Goal: Task Accomplishment & Management: Use online tool/utility

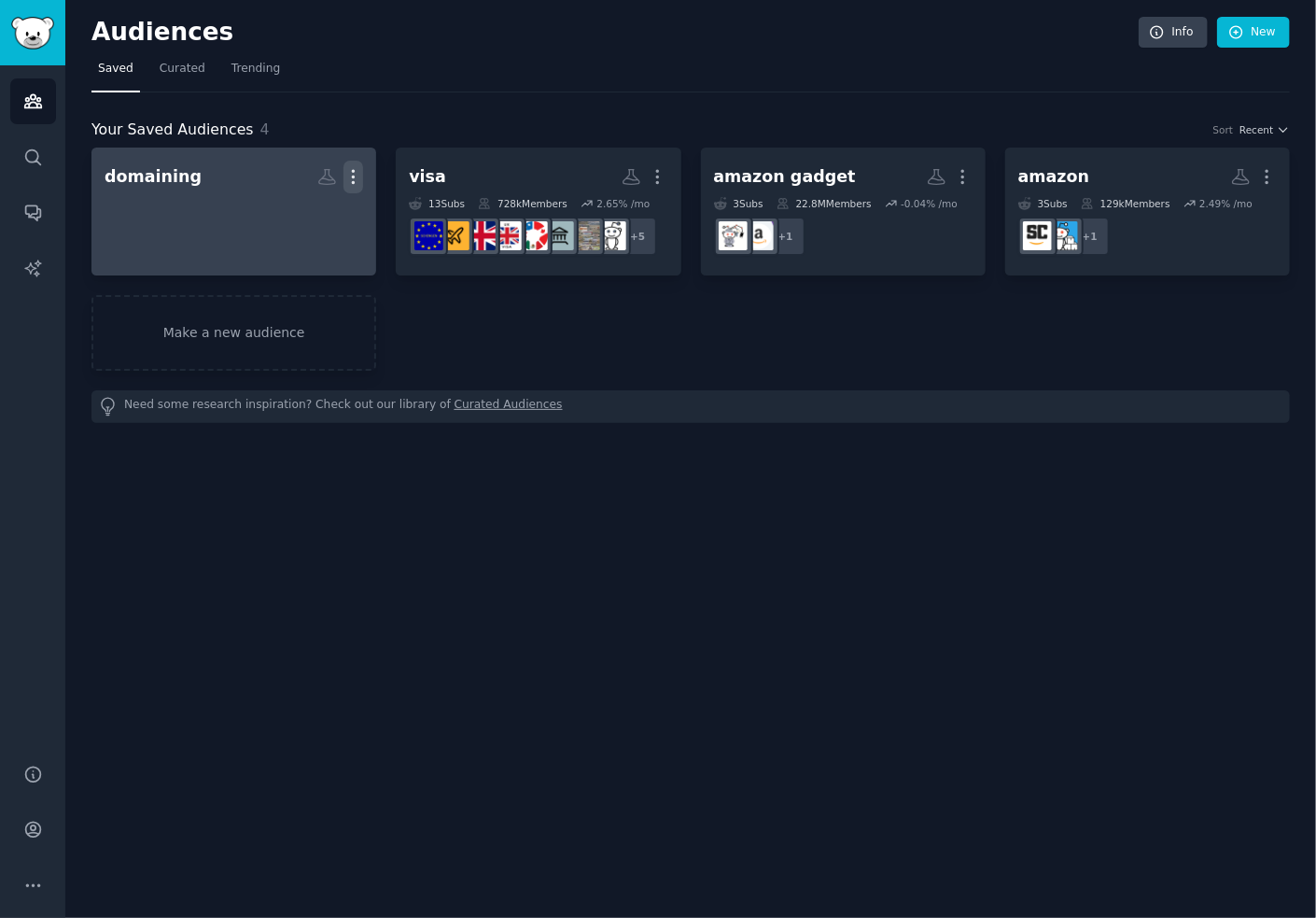
click at [351, 176] on icon "button" at bounding box center [353, 177] width 20 height 20
click at [308, 215] on p "Delete" at bounding box center [303, 216] width 43 height 20
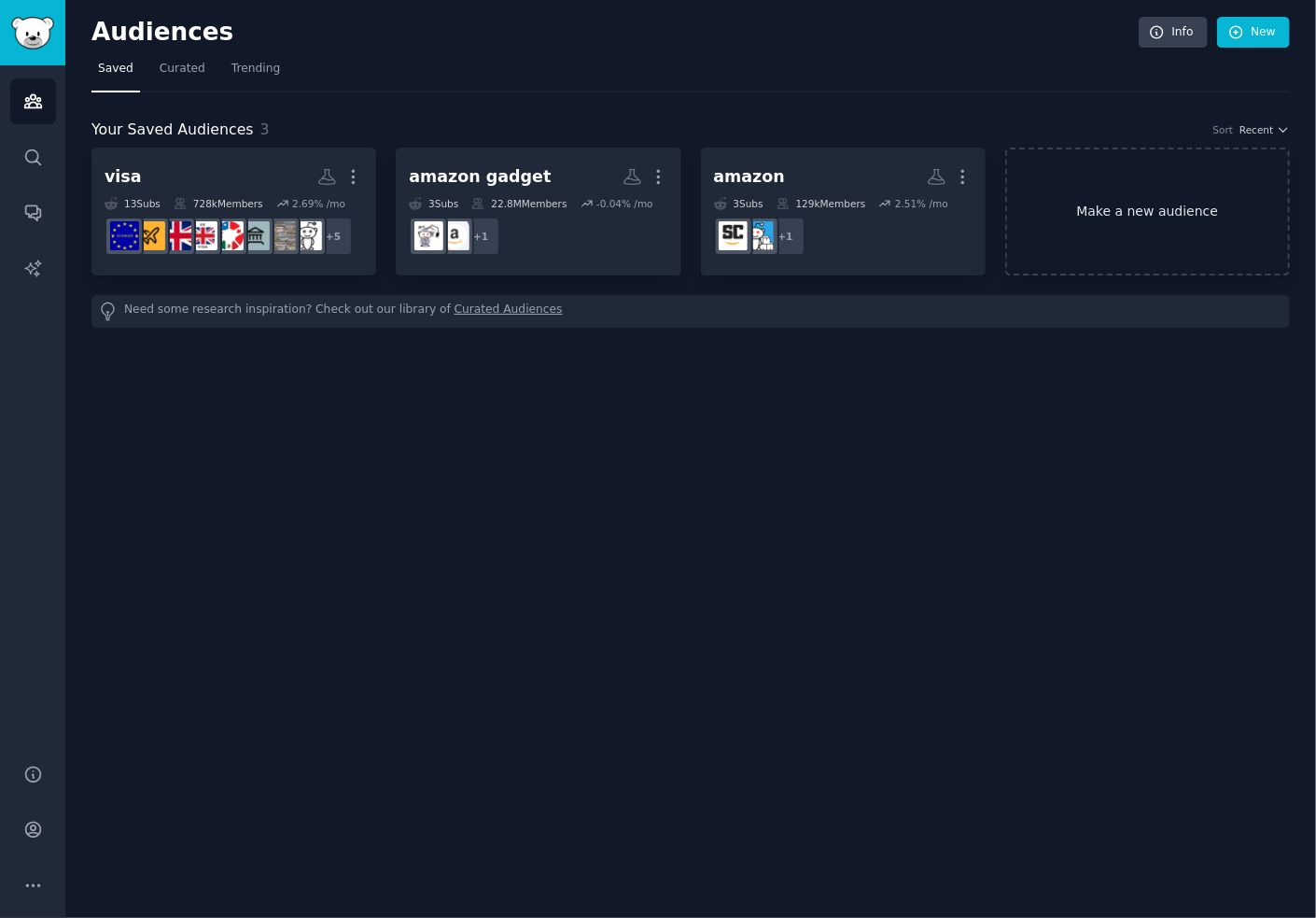
click at [1142, 215] on link "Make a new audience" at bounding box center [1147, 212] width 284 height 128
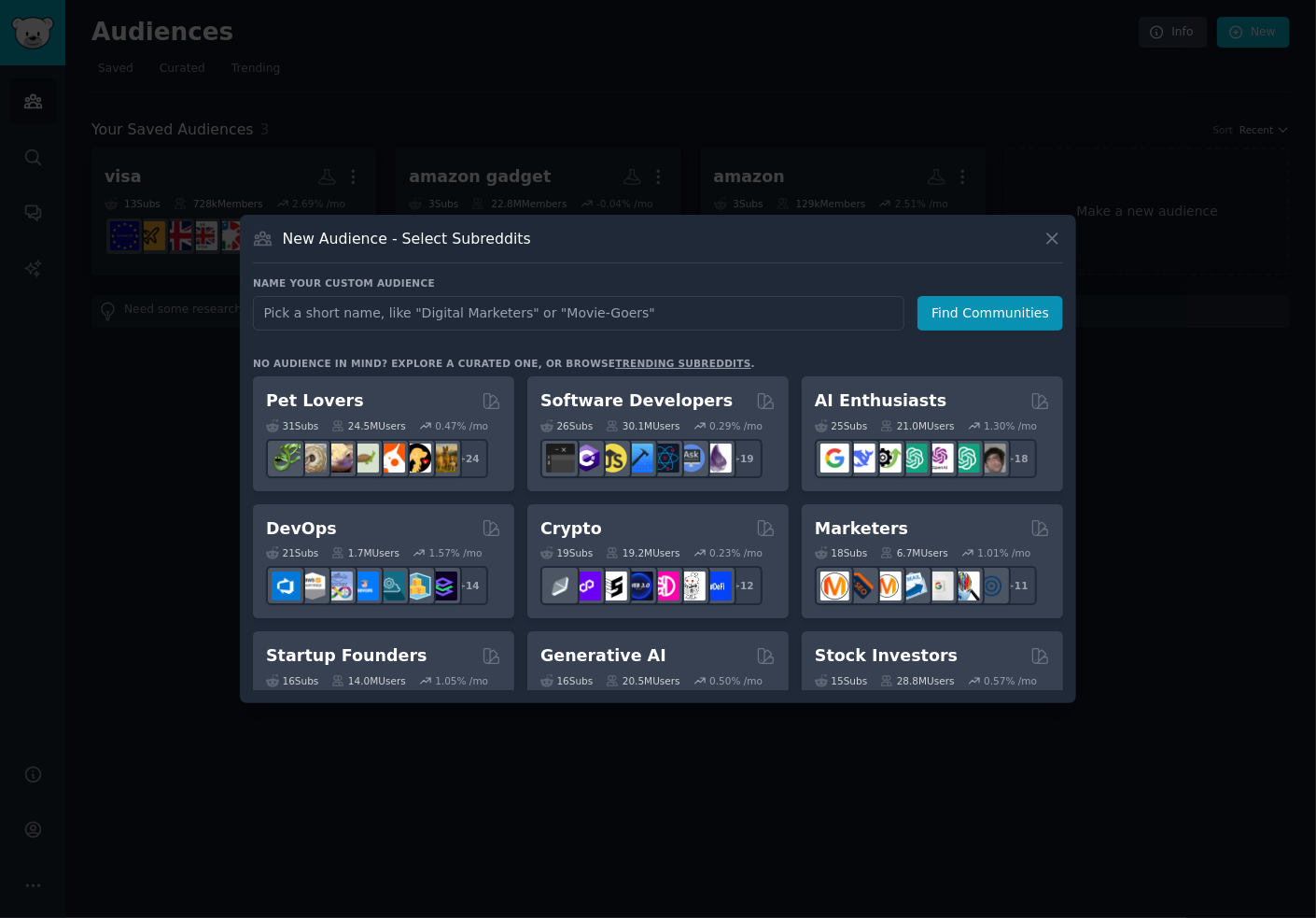
type input "p"
type input "parent"
click at [967, 319] on button "Find Communities" at bounding box center [990, 313] width 146 height 34
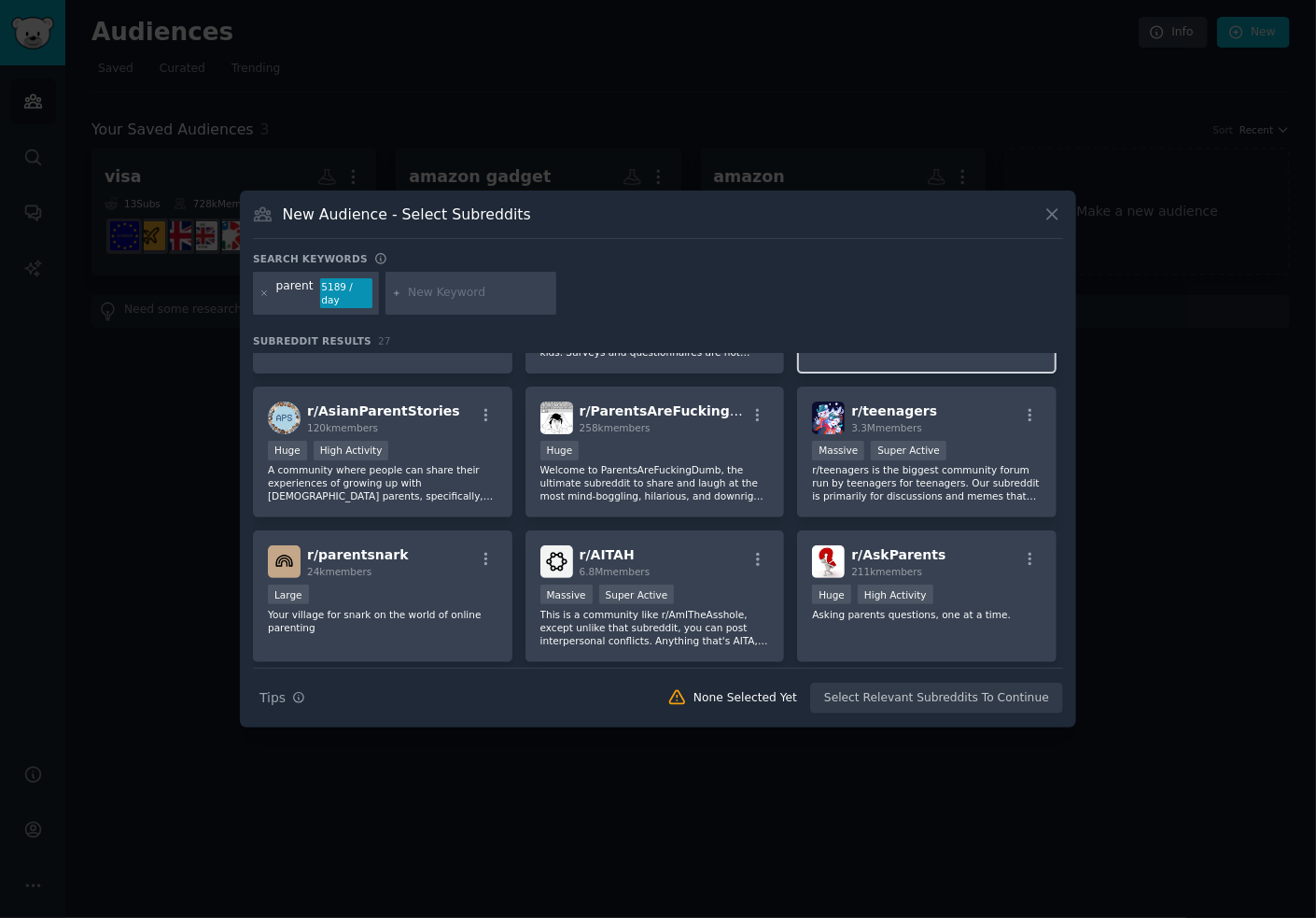
scroll to position [261, 0]
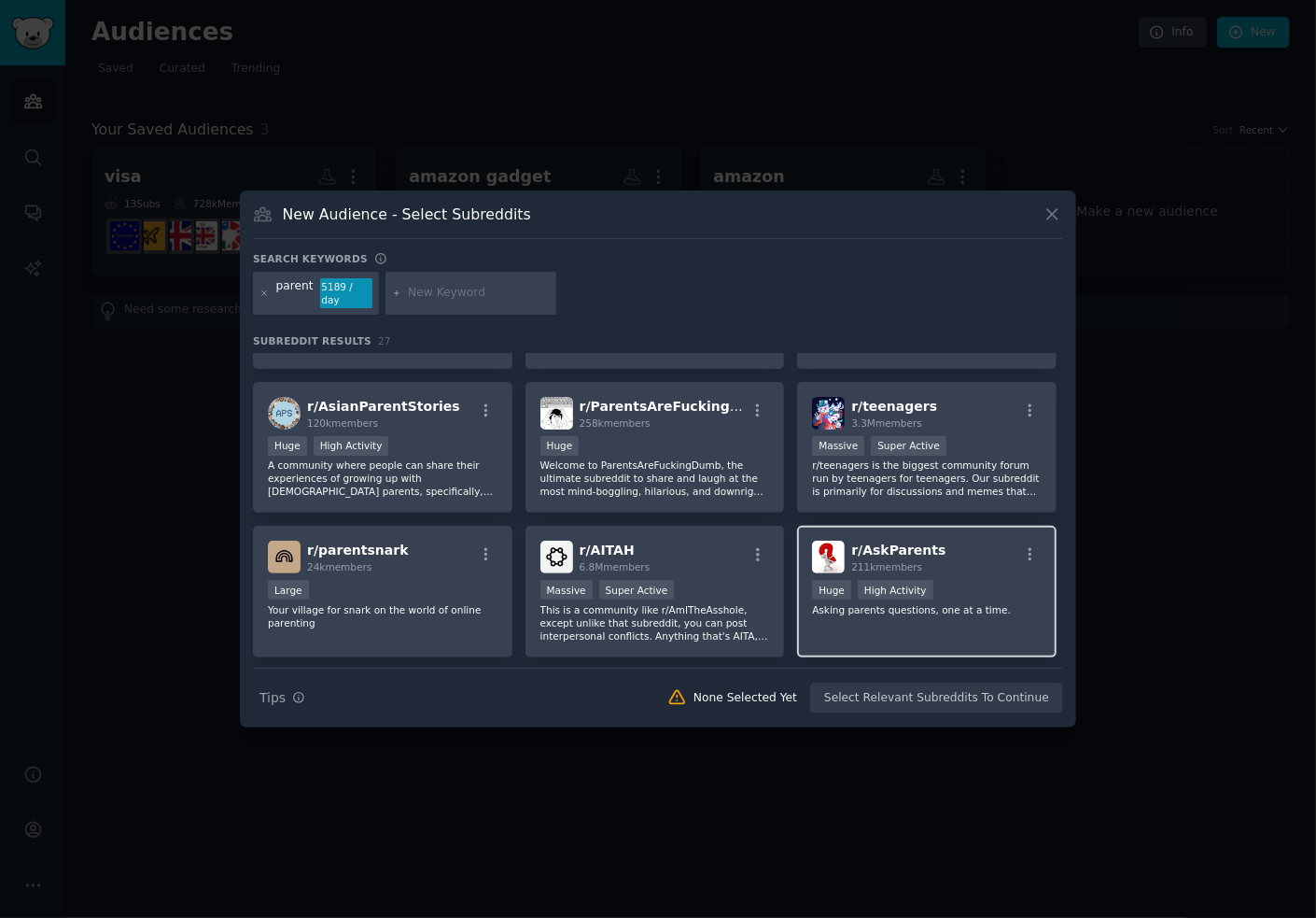
click at [948, 557] on div "r/ AskParents 211k members" at bounding box center [926, 556] width 229 height 32
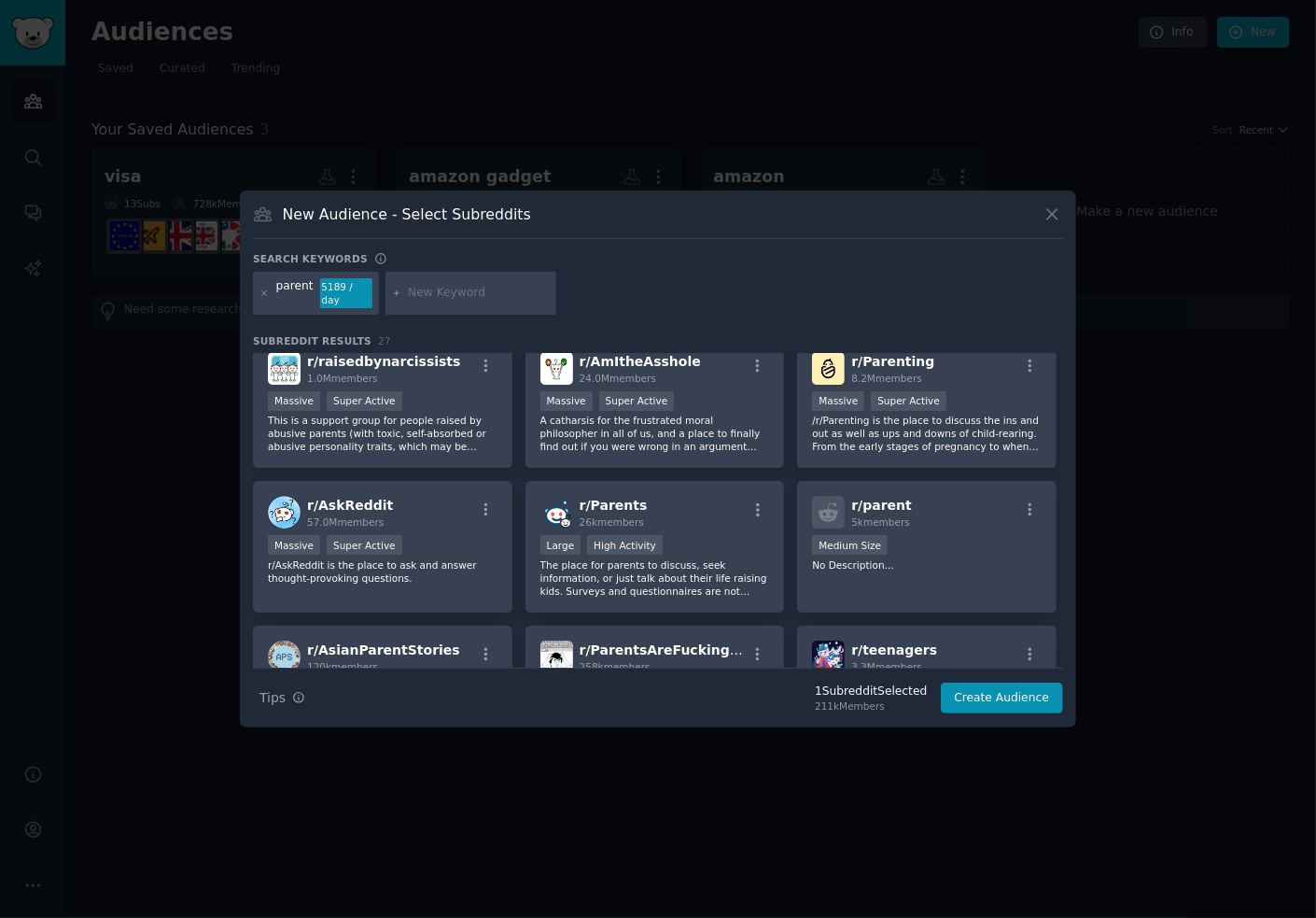
scroll to position [0, 0]
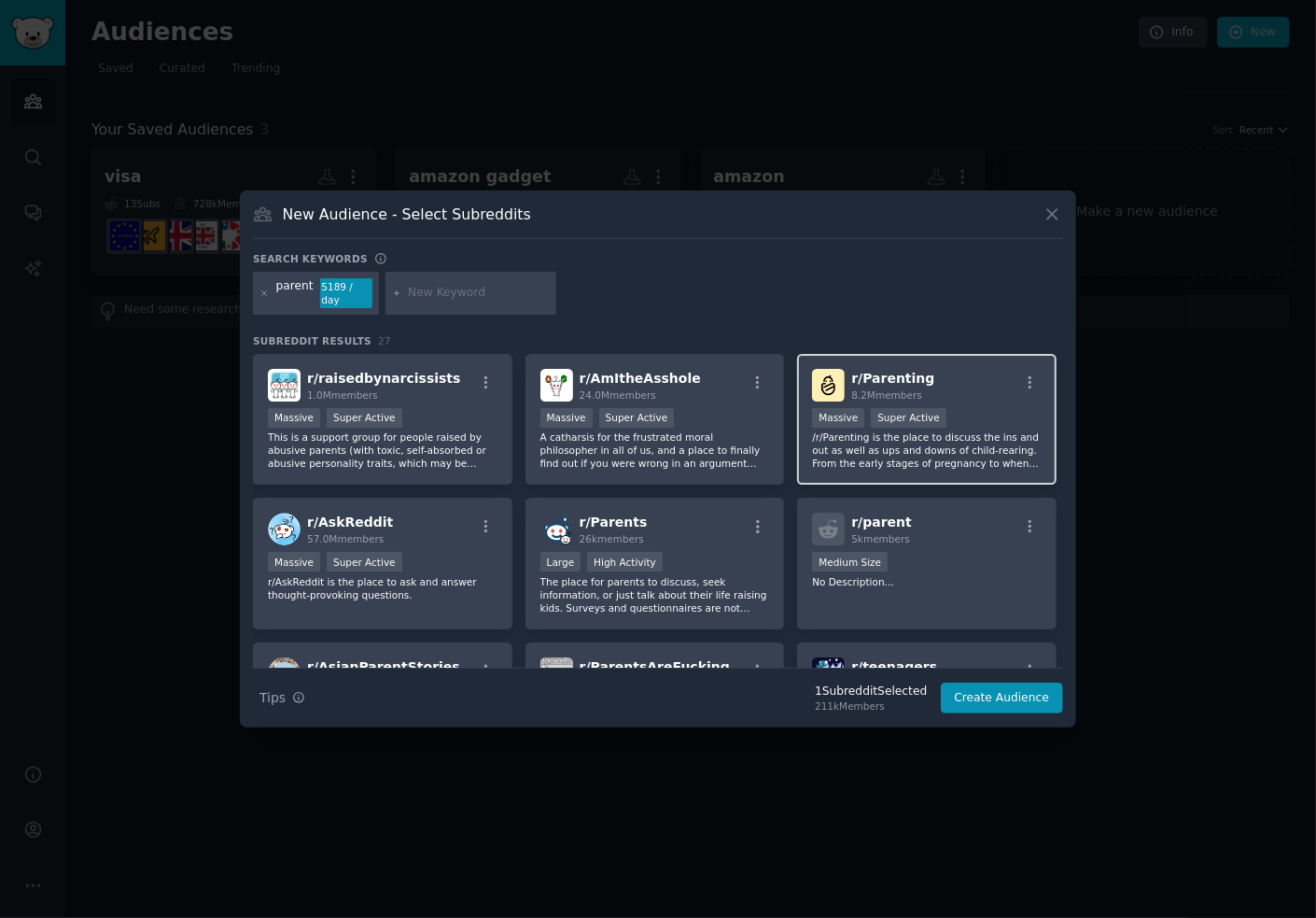
click at [984, 392] on div "r/ Parenting 8.2M members" at bounding box center [926, 385] width 229 height 32
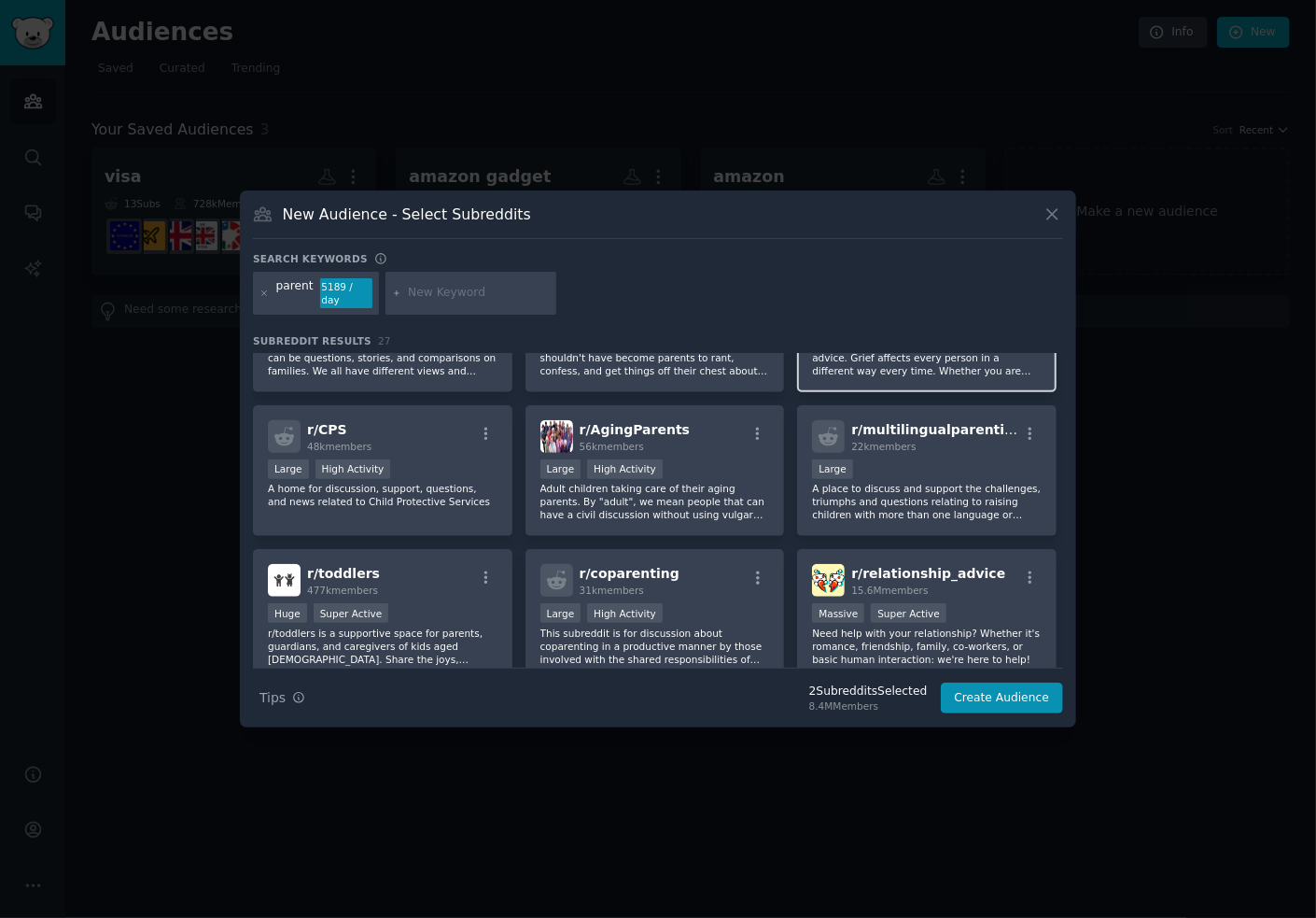
scroll to position [826, 0]
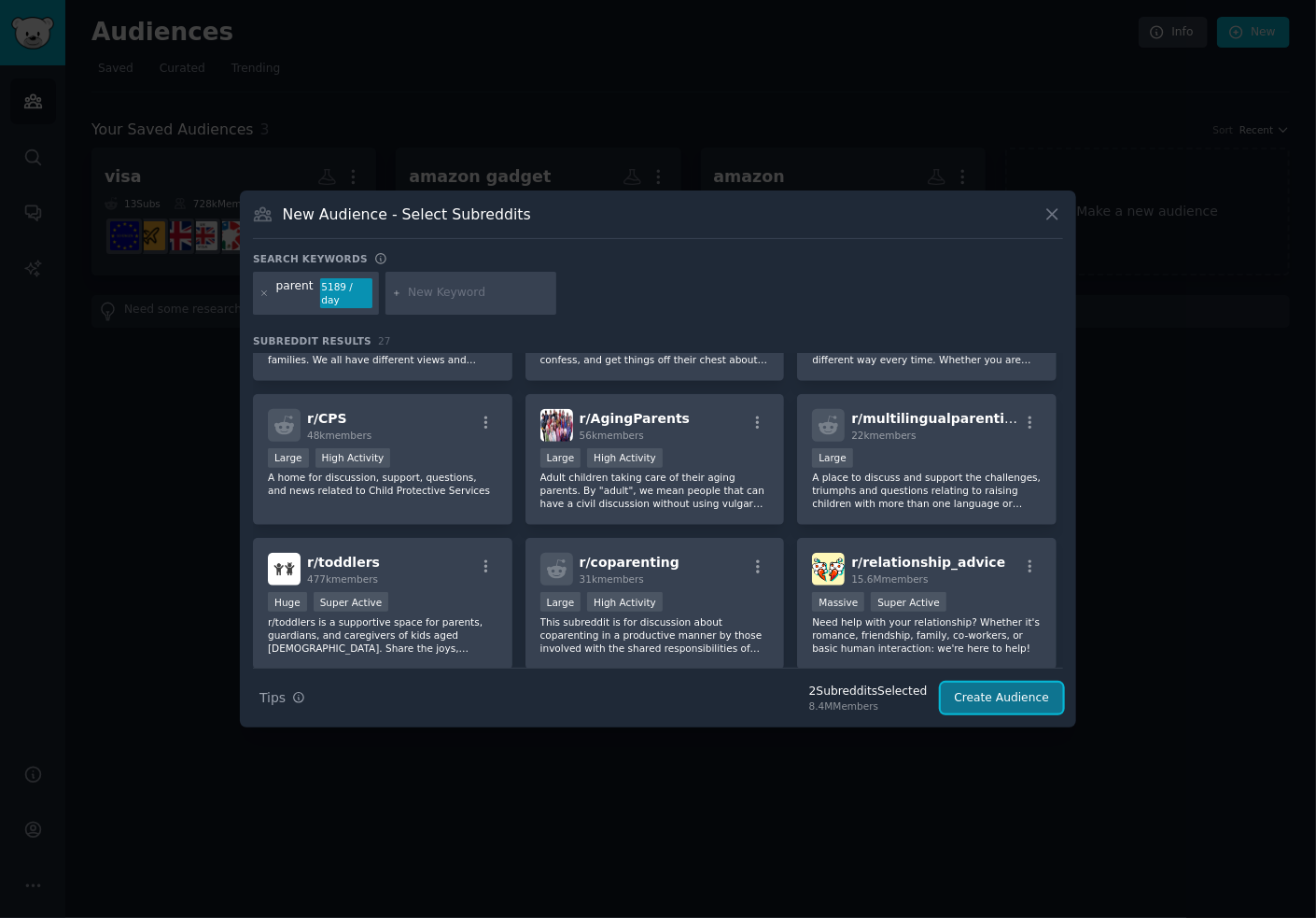
click at [995, 689] on button "Create Audience" at bounding box center [1001, 699] width 123 height 31
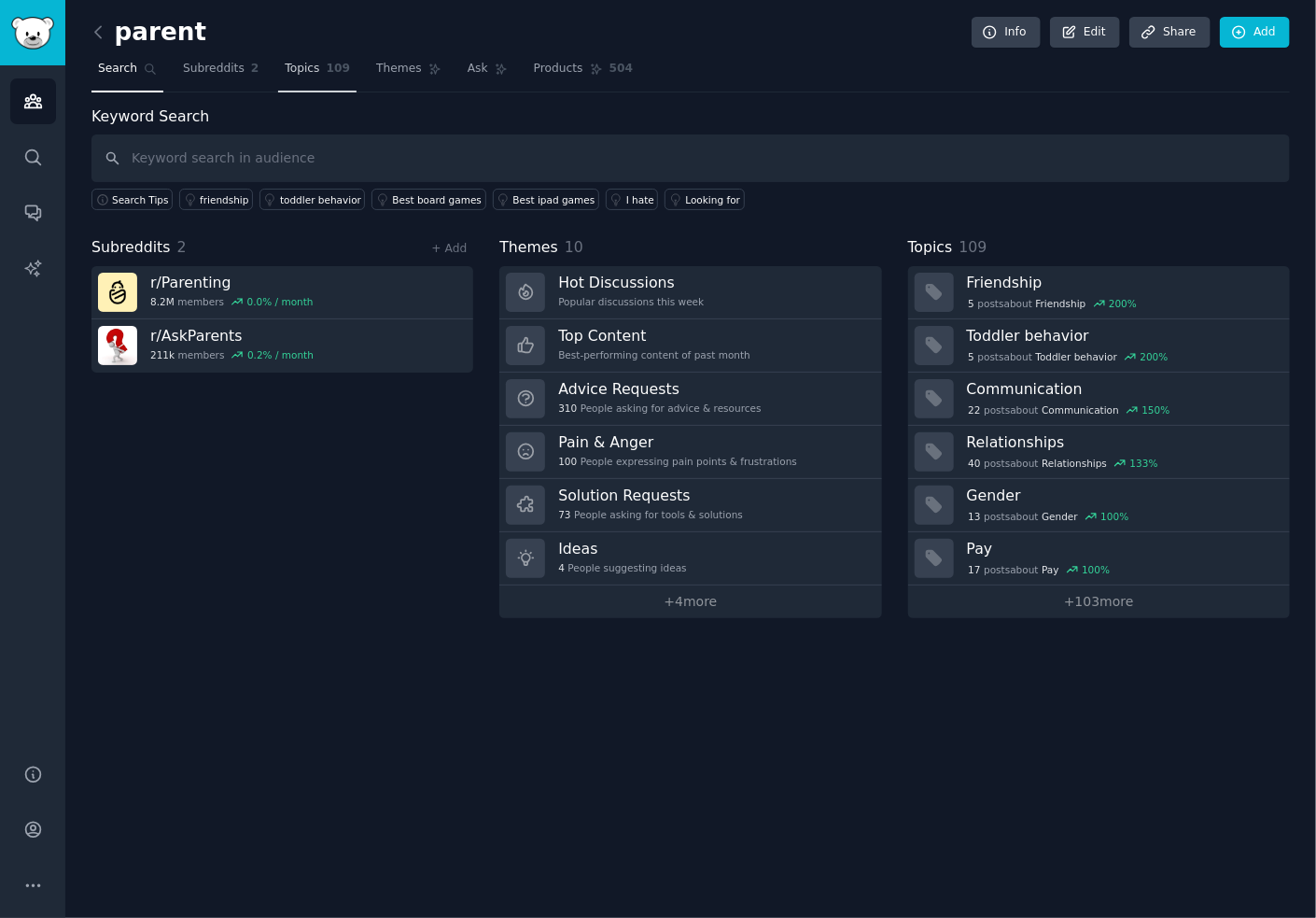
click at [284, 74] on span "Topics" at bounding box center [301, 69] width 34 height 17
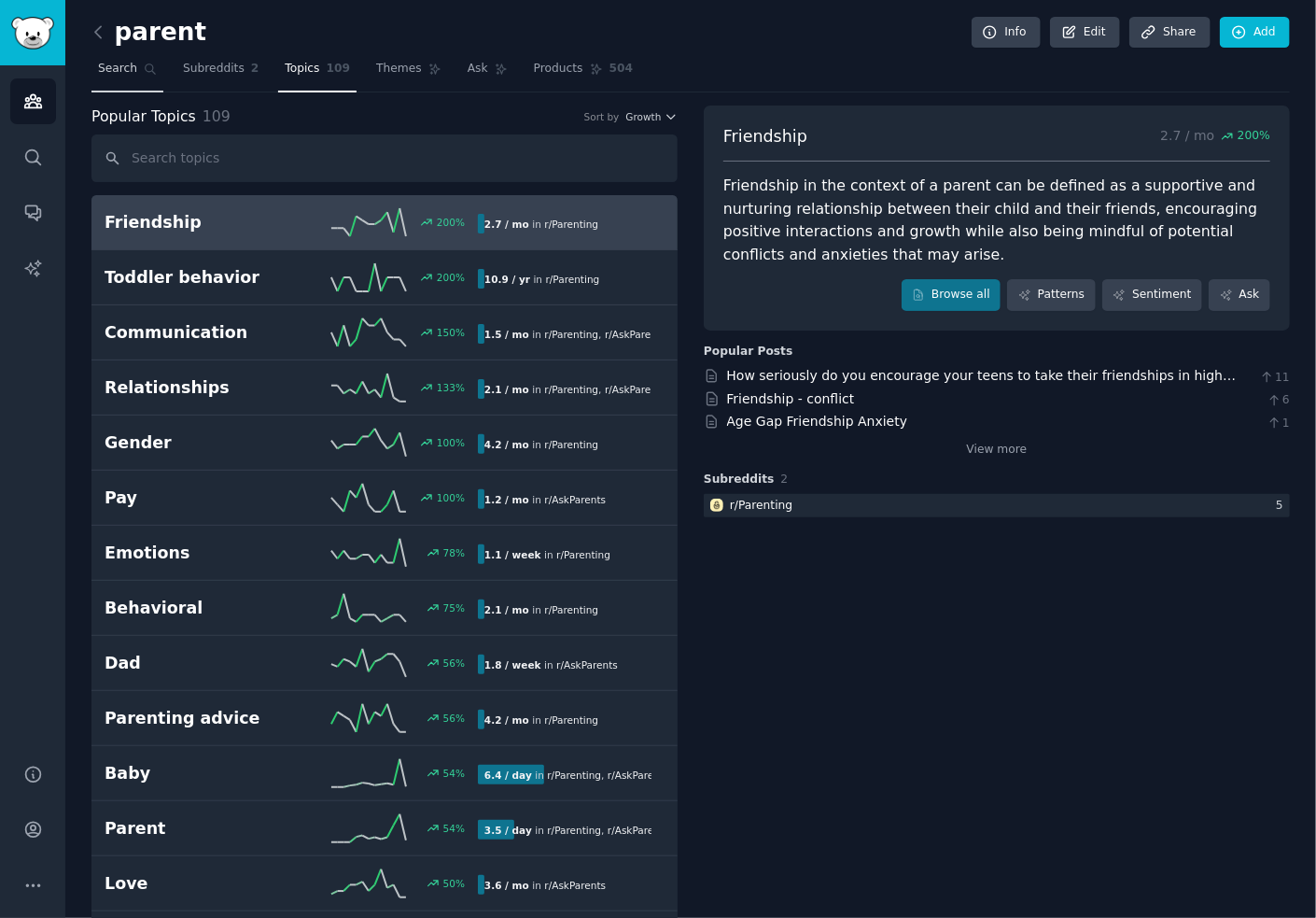
click at [125, 73] on span "Search" at bounding box center [118, 69] width 39 height 17
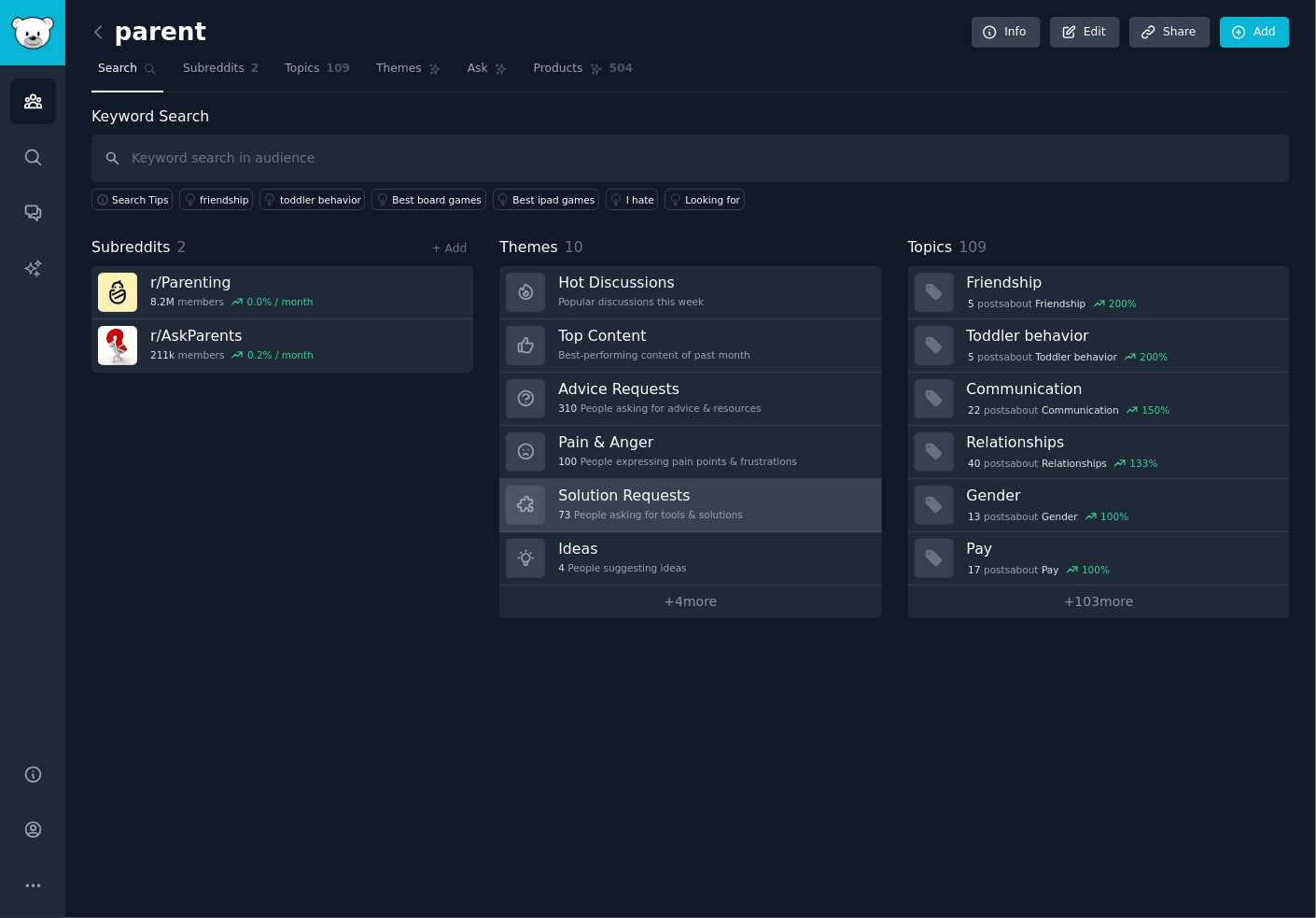
click at [694, 503] on div "Solution Requests 73 People asking for tools & solutions" at bounding box center [650, 505] width 185 height 39
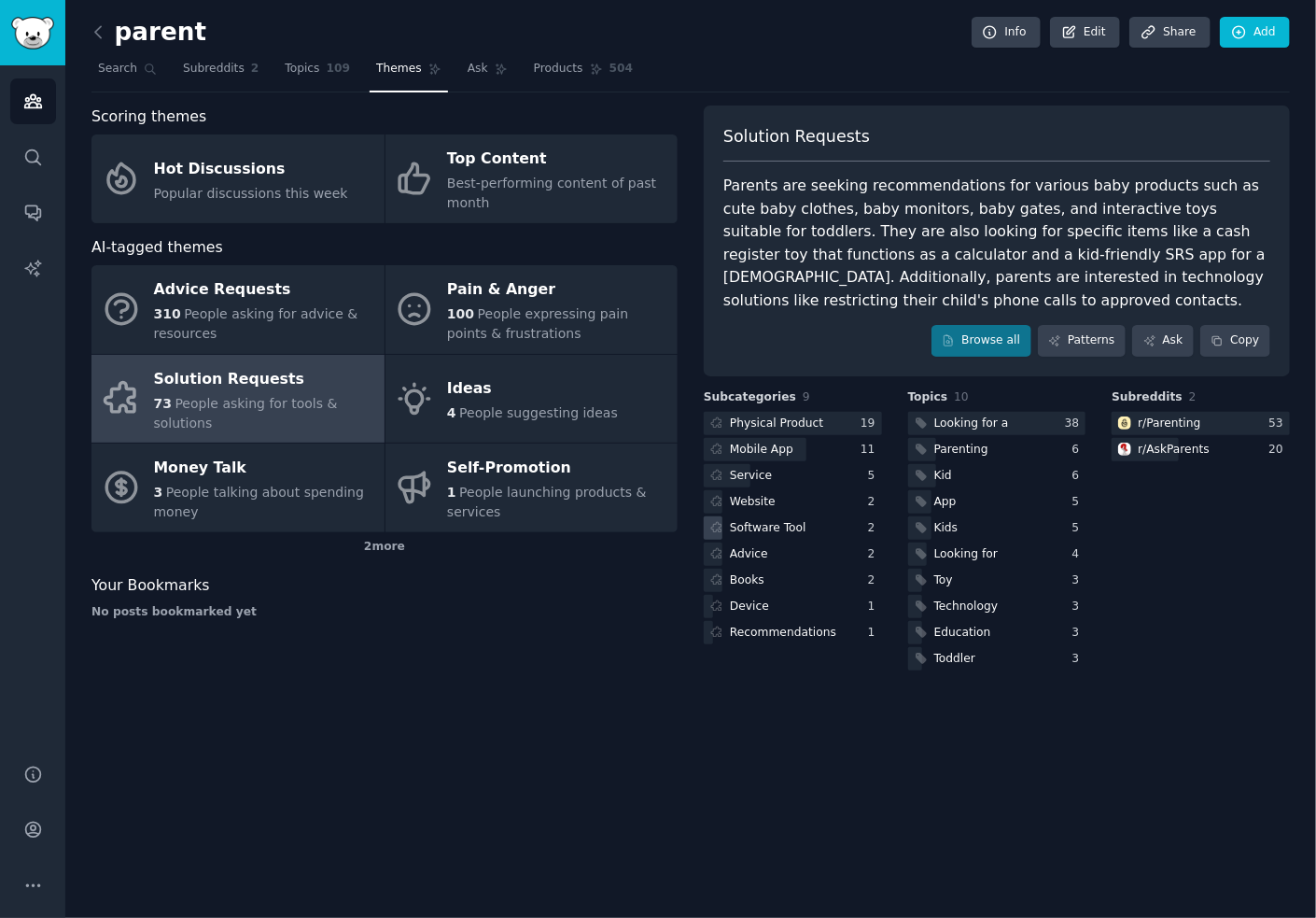
click at [796, 529] on div "Software Tool" at bounding box center [768, 527] width 77 height 17
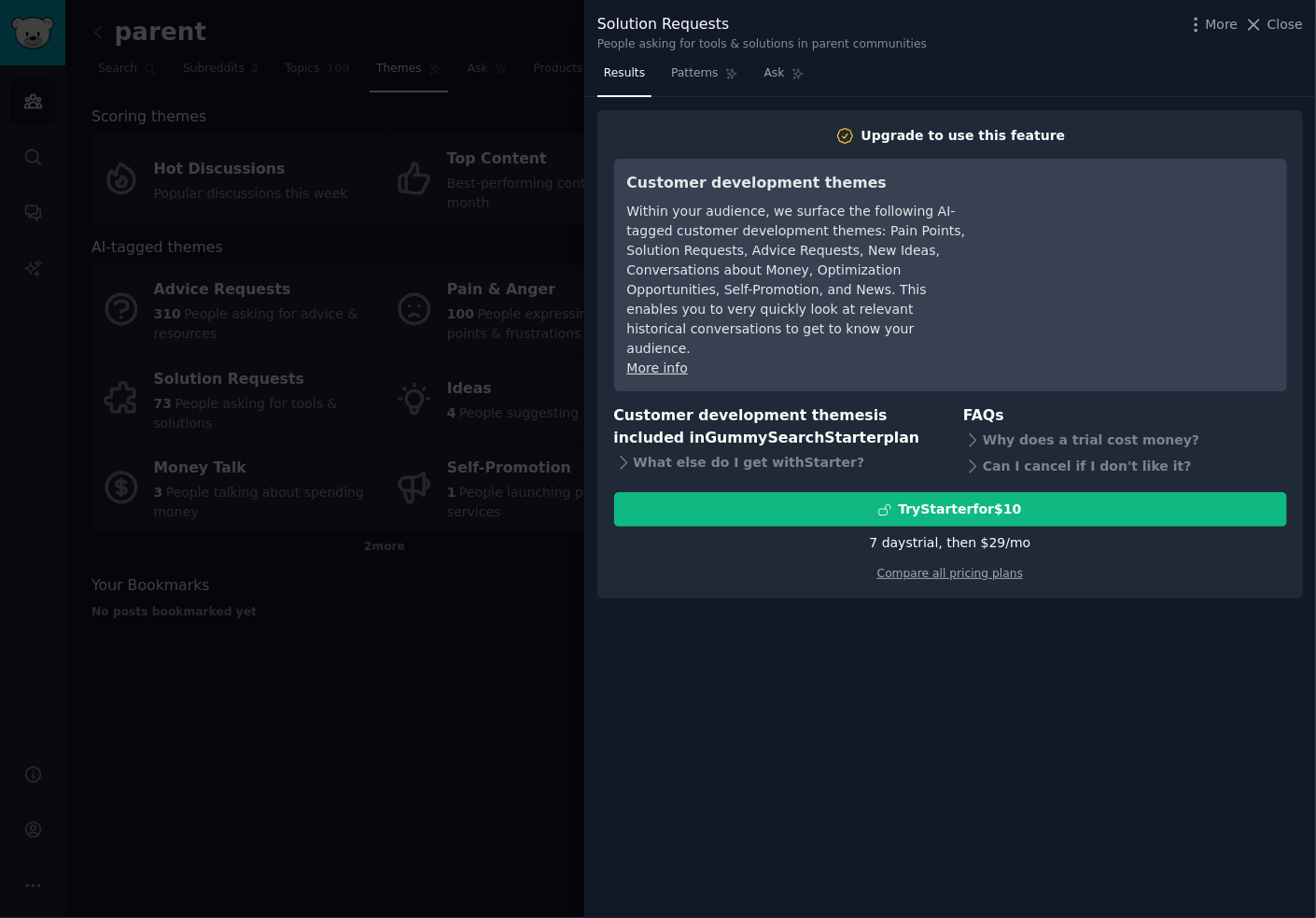
click at [470, 561] on div at bounding box center [658, 459] width 1316 height 918
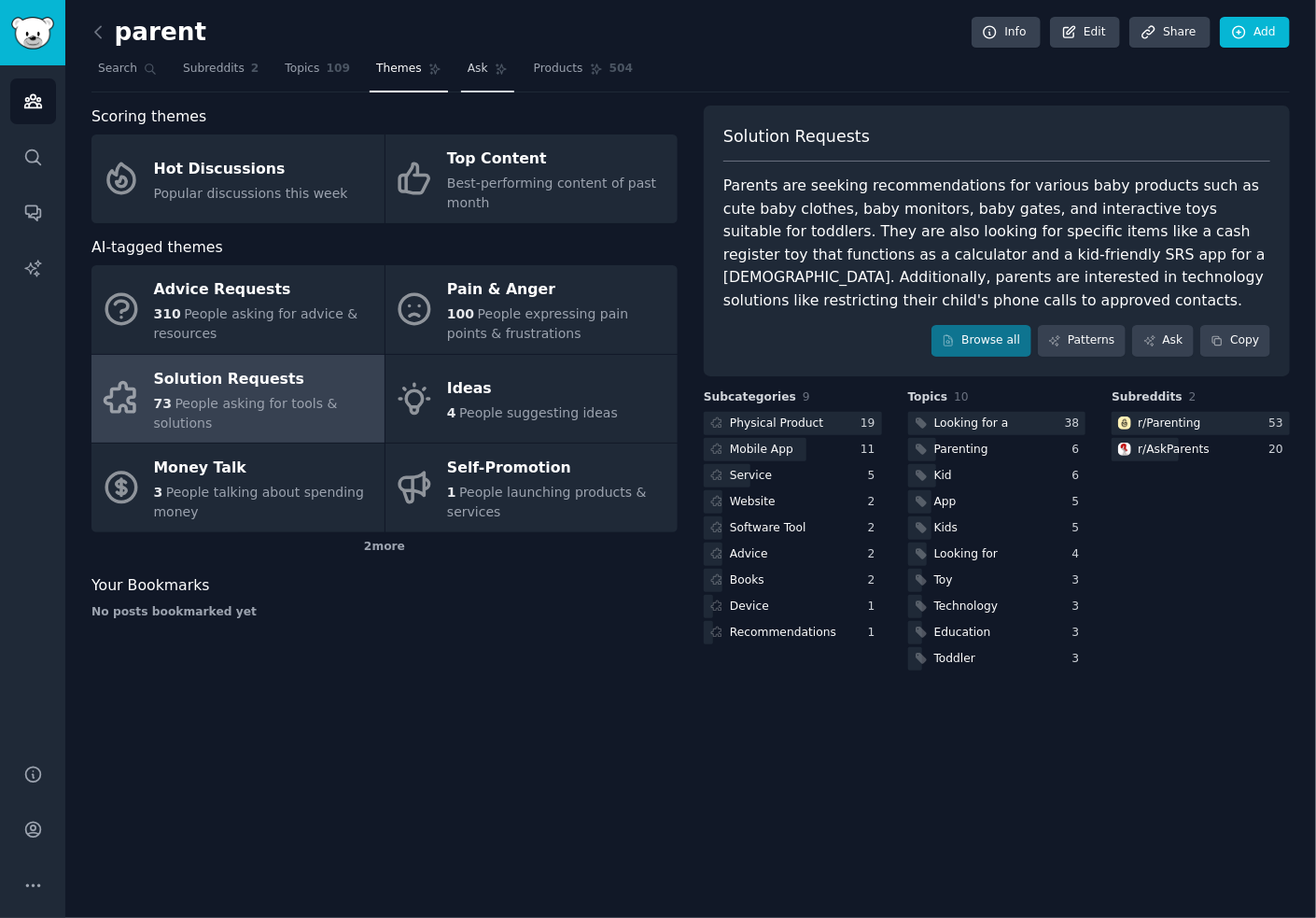
click at [461, 77] on link "Ask" at bounding box center [488, 73] width 53 height 38
